Goal: Information Seeking & Learning: Learn about a topic

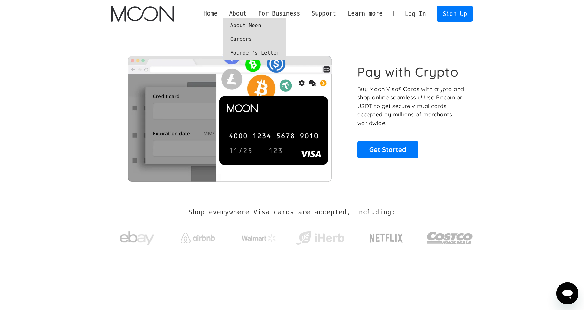
click at [262, 53] on link "Founder's Letter" at bounding box center [254, 53] width 63 height 14
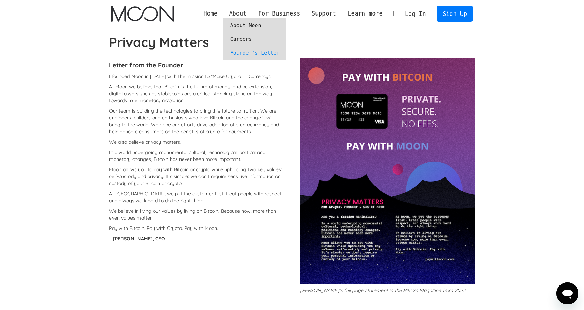
click at [247, 15] on div "About" at bounding box center [238, 13] width 18 height 9
click at [251, 20] on link "About Moon" at bounding box center [254, 25] width 63 height 14
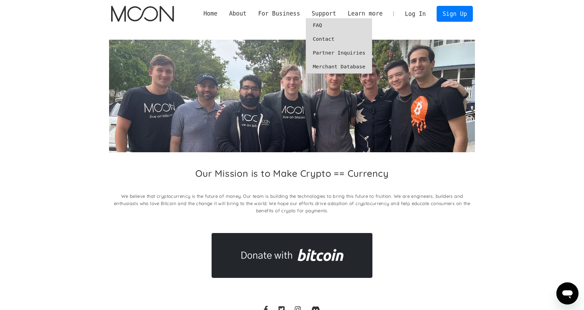
click at [327, 23] on link "FAQ" at bounding box center [339, 25] width 66 height 14
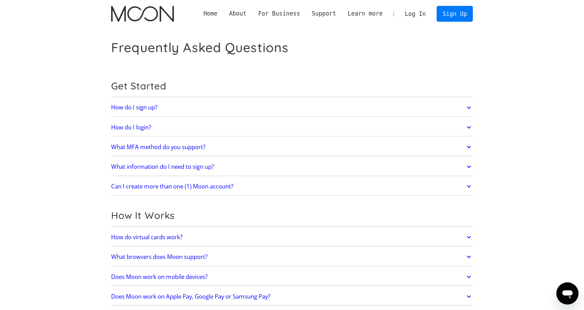
click at [469, 106] on icon at bounding box center [469, 108] width 8 height 12
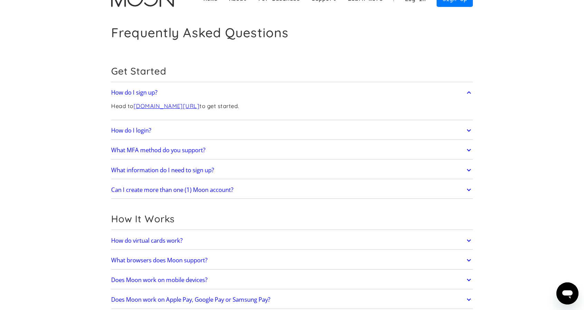
scroll to position [23, 0]
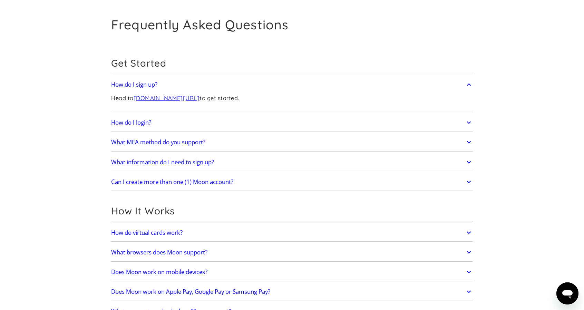
click at [467, 124] on icon at bounding box center [469, 122] width 8 height 12
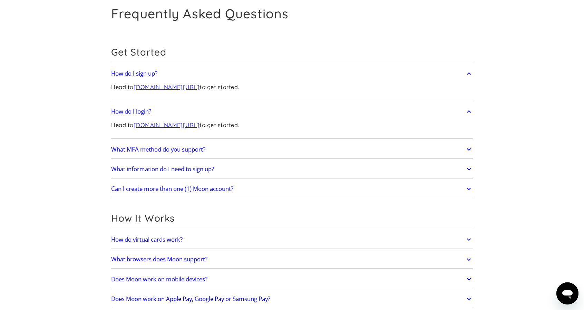
scroll to position [35, 0]
click at [469, 146] on icon at bounding box center [469, 149] width 8 height 12
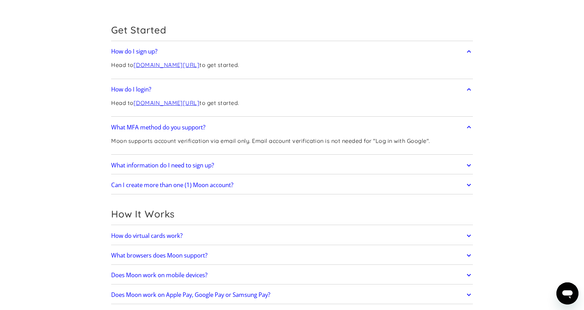
scroll to position [69, 0]
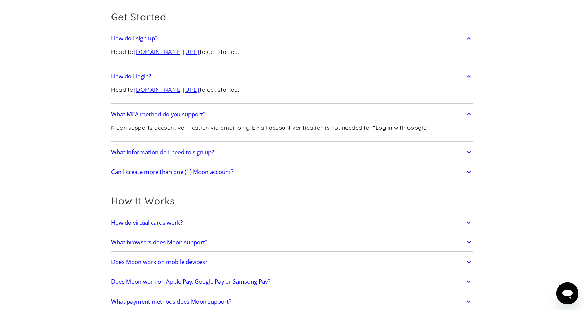
click at [466, 155] on icon at bounding box center [469, 152] width 8 height 12
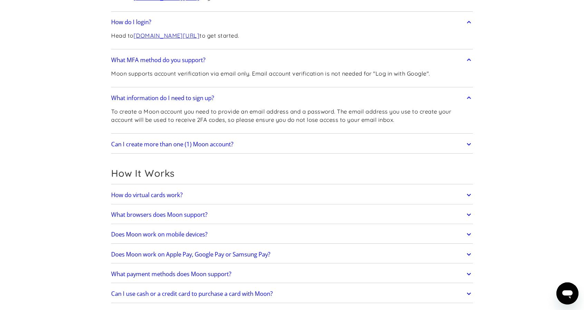
scroll to position [126, 0]
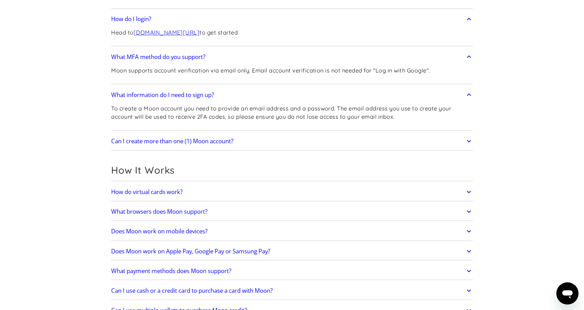
click at [470, 142] on icon at bounding box center [469, 141] width 8 height 12
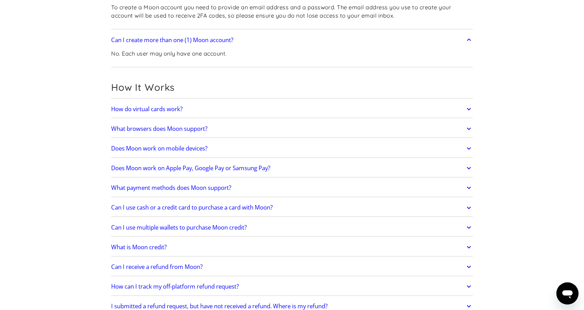
scroll to position [230, 0]
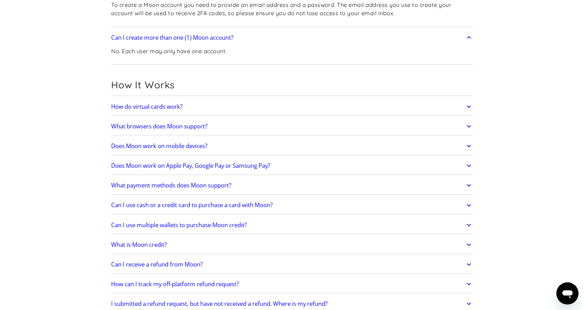
click at [466, 109] on icon at bounding box center [469, 107] width 8 height 12
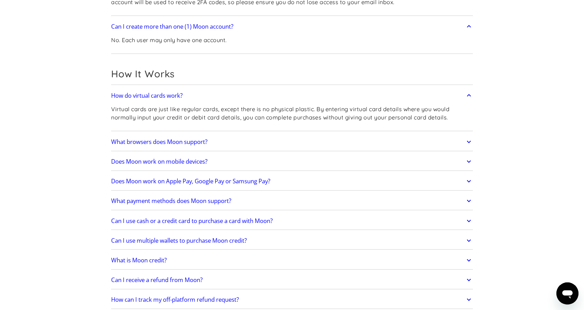
scroll to position [242, 0]
click at [468, 140] on icon at bounding box center [469, 141] width 4 height 2
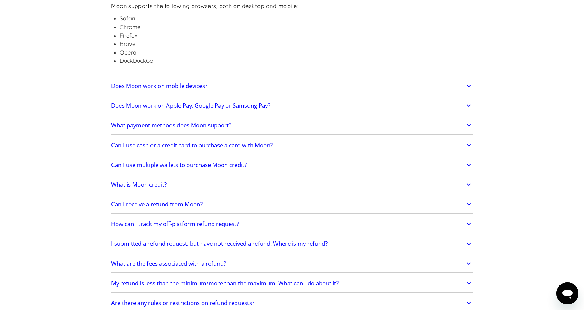
scroll to position [391, 0]
click at [469, 103] on icon at bounding box center [469, 105] width 8 height 12
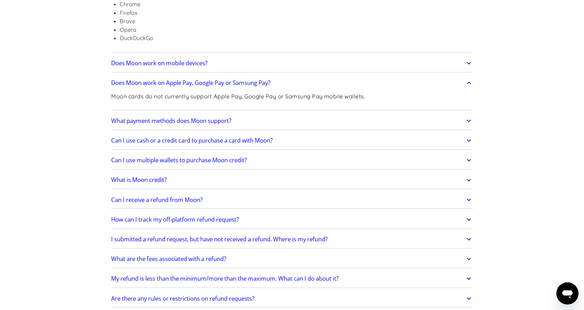
scroll to position [414, 0]
click at [473, 119] on icon at bounding box center [469, 120] width 8 height 12
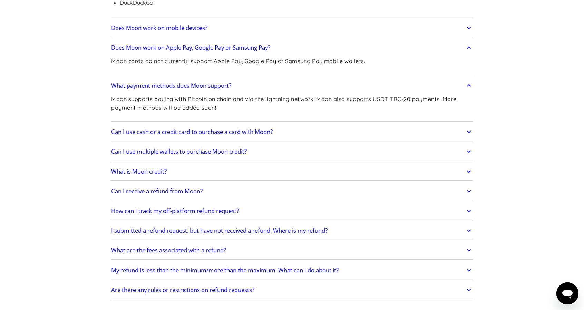
scroll to position [449, 0]
click at [468, 129] on icon at bounding box center [469, 131] width 8 height 12
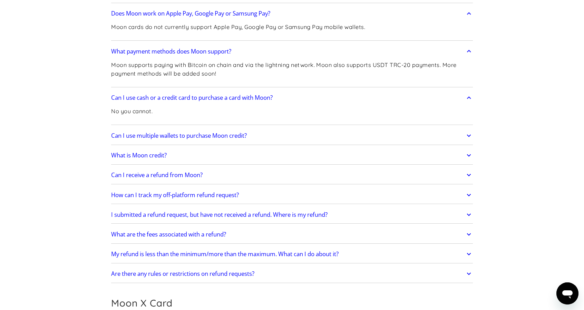
scroll to position [484, 0]
click at [467, 137] on icon at bounding box center [469, 135] width 8 height 12
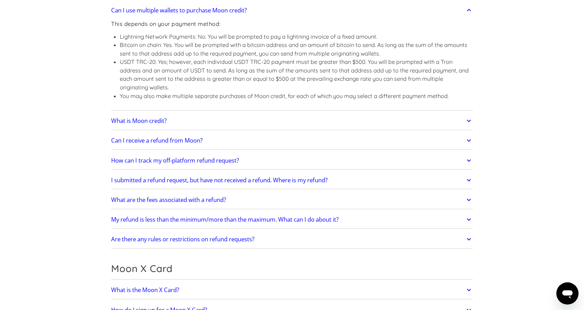
scroll to position [622, 0]
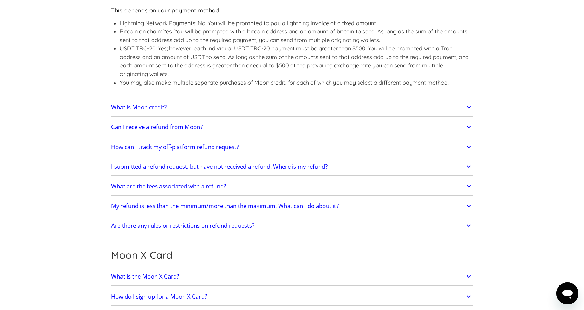
click at [468, 106] on icon at bounding box center [469, 107] width 4 height 2
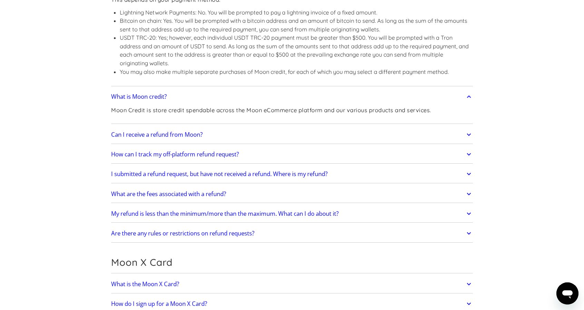
scroll to position [633, 0]
click at [466, 132] on icon at bounding box center [469, 134] width 8 height 12
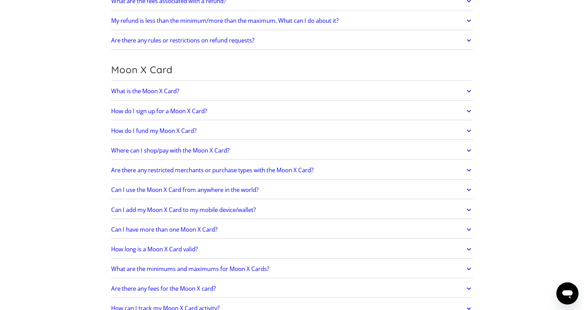
scroll to position [921, 0]
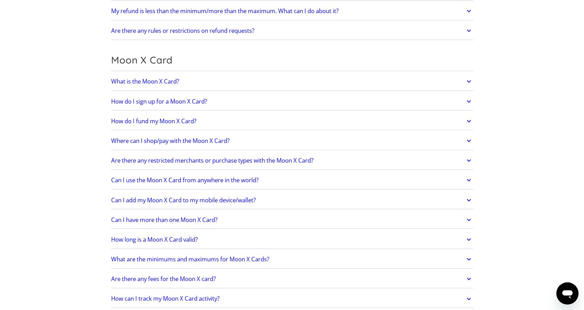
click at [468, 81] on icon at bounding box center [469, 81] width 8 height 12
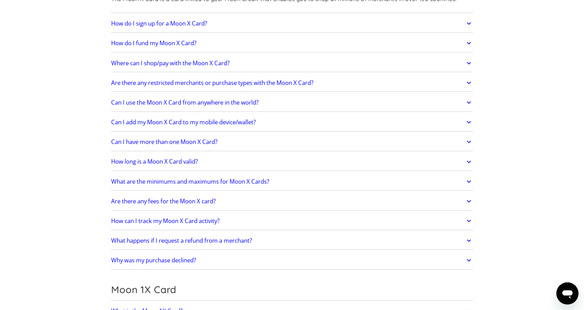
scroll to position [1024, 0]
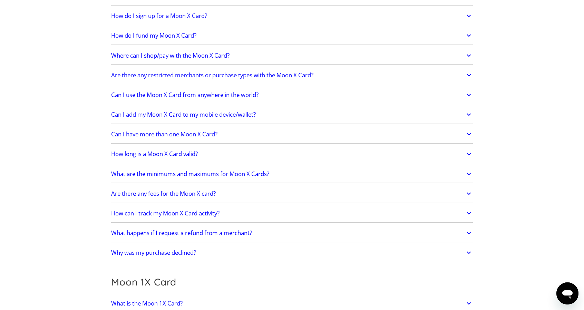
click at [469, 92] on icon at bounding box center [469, 95] width 8 height 12
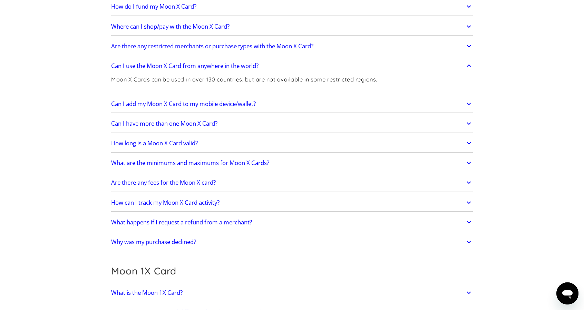
scroll to position [1059, 0]
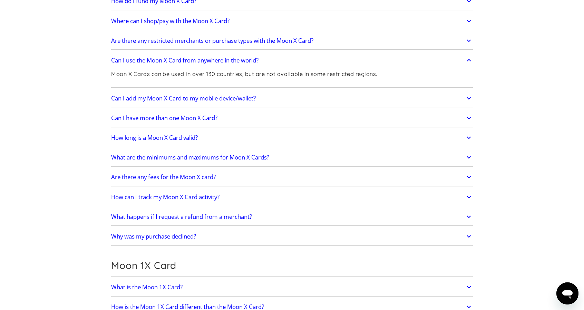
click at [465, 95] on link "Can I add my Moon X Card to my mobile device/wallet?" at bounding box center [292, 98] width 362 height 15
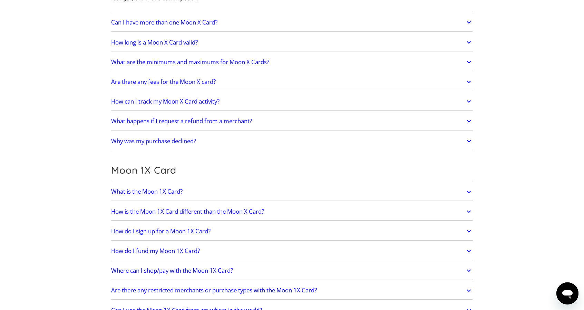
scroll to position [1174, 0]
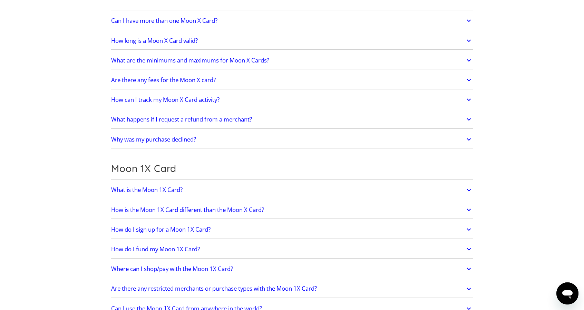
click at [466, 80] on icon at bounding box center [469, 80] width 8 height 12
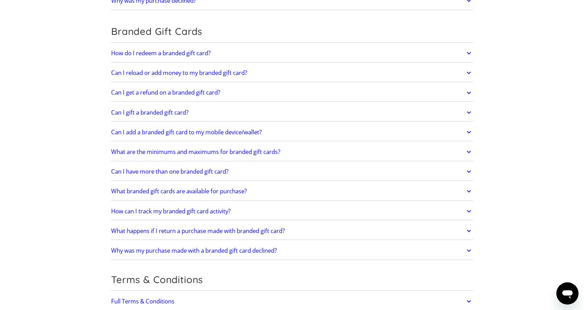
scroll to position [1637, 0]
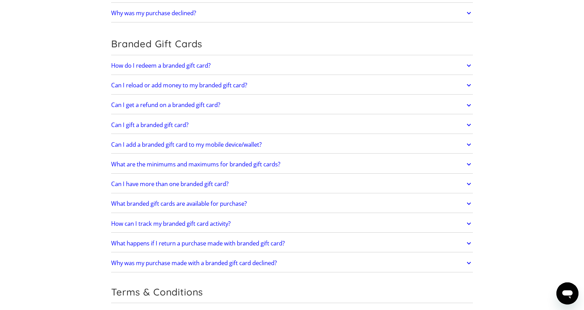
click at [469, 59] on icon at bounding box center [469, 65] width 8 height 12
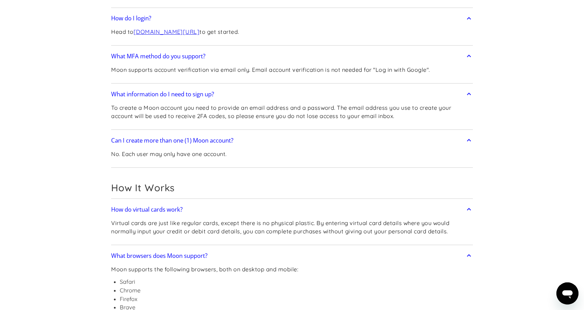
scroll to position [0, 0]
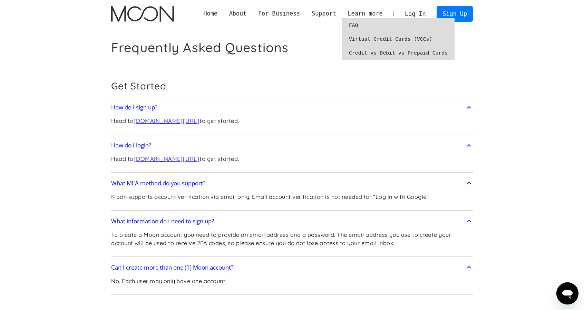
click at [364, 37] on link "Virtual Credit Cards (VCCs)" at bounding box center [398, 39] width 113 height 14
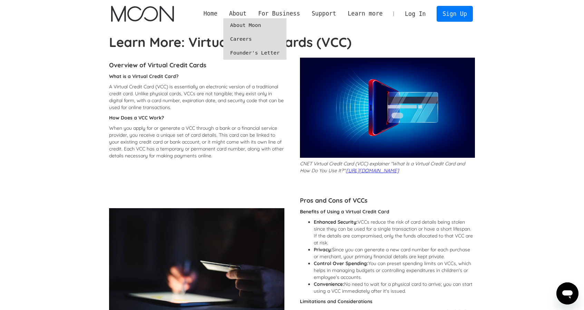
click at [252, 39] on link "Careers" at bounding box center [254, 39] width 63 height 14
click at [223, 13] on link "Home" at bounding box center [211, 13] width 26 height 9
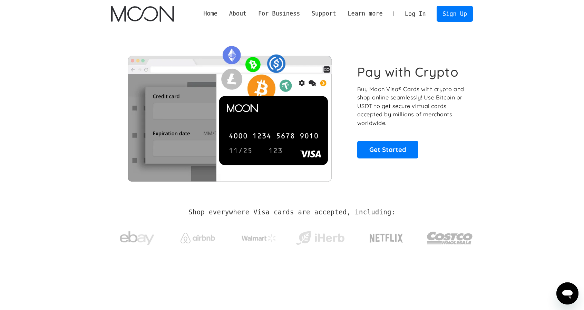
click at [0, 93] on section "Pay with Crypto Buy Moon Visa® Cards with crypto and shop online seamlessly! Us…" at bounding box center [292, 112] width 584 height 168
